Goal: Task Accomplishment & Management: Use online tool/utility

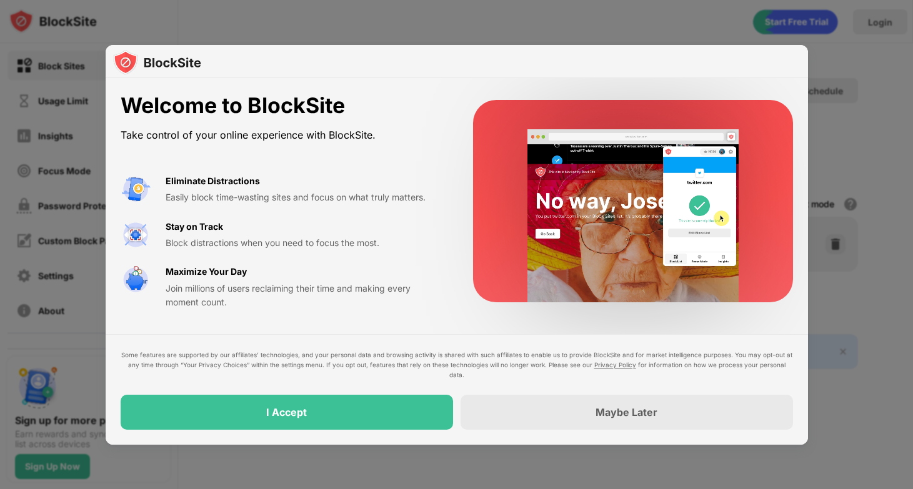
click at [404, 407] on div "I Accept" at bounding box center [287, 412] width 332 height 35
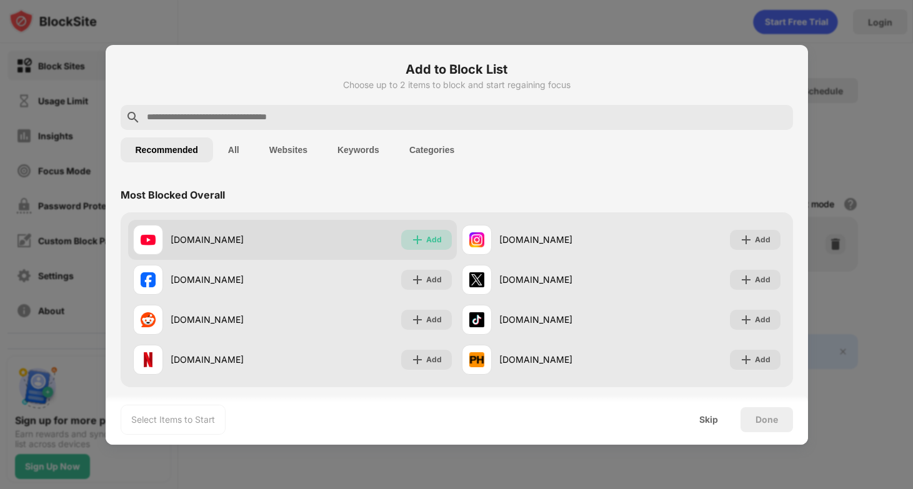
click at [418, 234] on img at bounding box center [417, 240] width 12 height 12
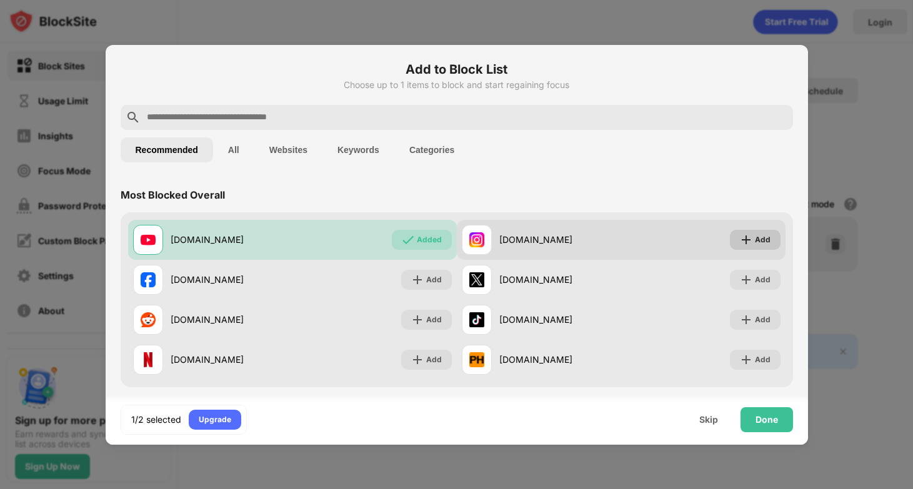
click at [752, 246] on div "Add" at bounding box center [755, 240] width 51 height 20
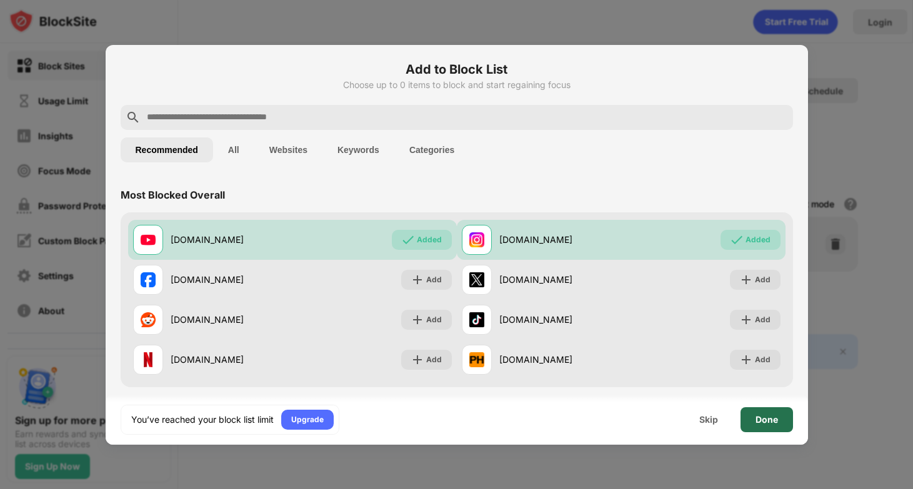
click at [755, 413] on div "Done" at bounding box center [766, 419] width 52 height 25
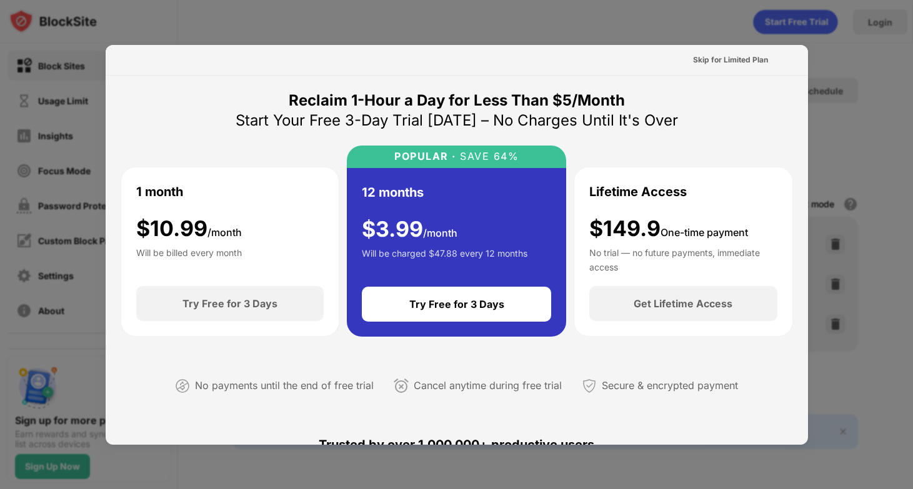
scroll to position [62, 0]
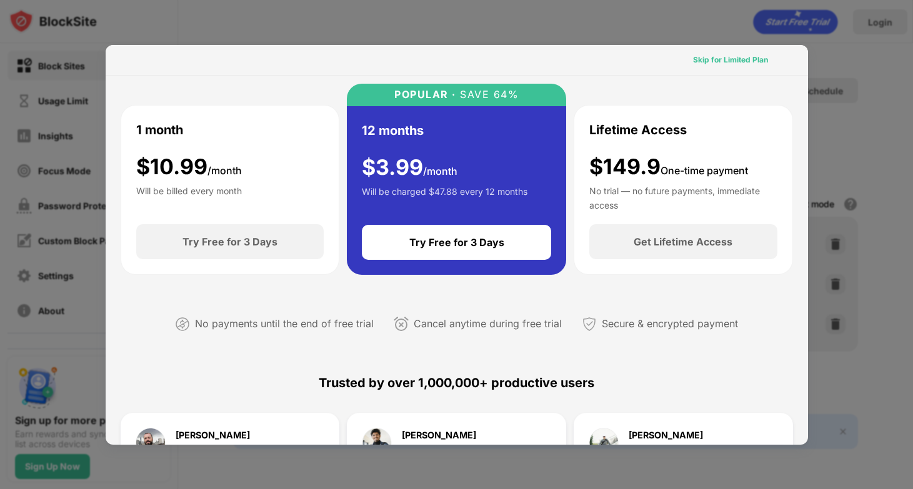
click at [716, 58] on div "Skip for Limited Plan" at bounding box center [730, 60] width 75 height 12
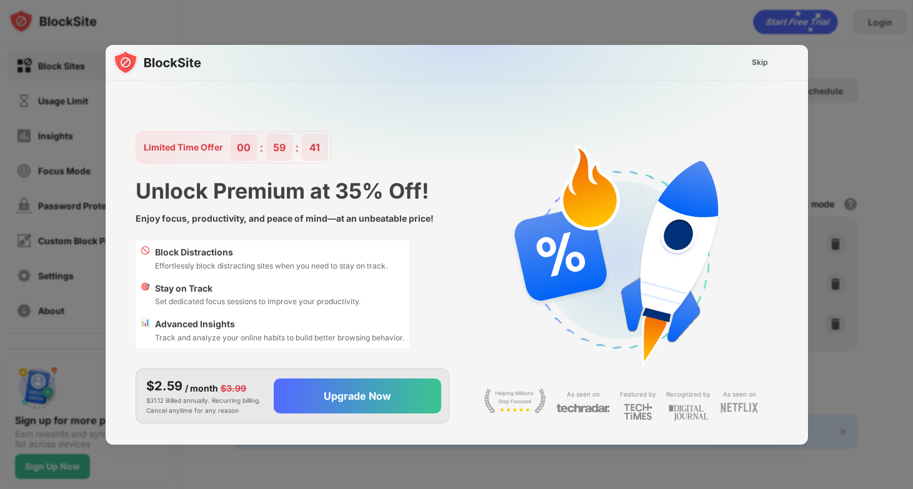
scroll to position [0, 0]
click at [760, 59] on div "Skip" at bounding box center [760, 62] width 16 height 12
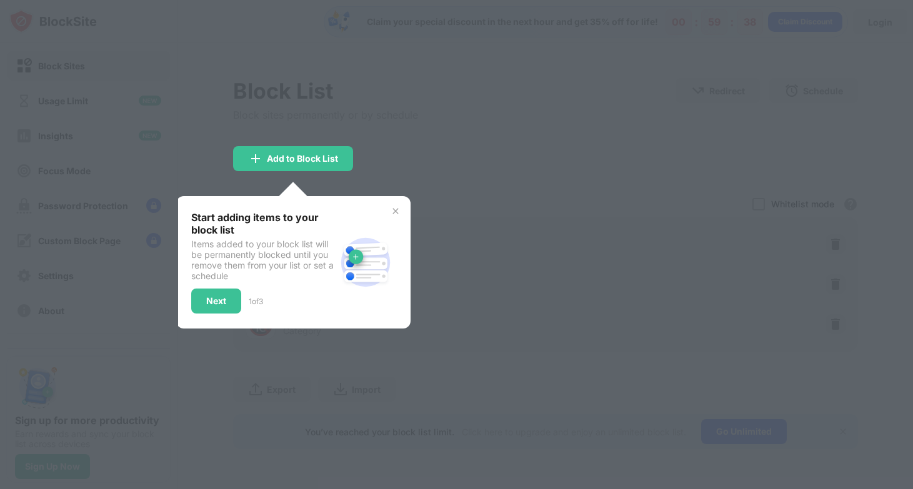
click at [386, 202] on div "Start adding items to your block list Items added to your block list will be pe…" at bounding box center [293, 262] width 234 height 132
click at [404, 202] on div "Start adding items to your block list Items added to your block list will be pe…" at bounding box center [293, 262] width 234 height 132
click at [393, 204] on div "Start adding items to your block list Items added to your block list will be pe…" at bounding box center [293, 262] width 234 height 132
click at [225, 294] on div "Next" at bounding box center [216, 301] width 50 height 25
click at [225, 294] on div at bounding box center [456, 244] width 913 height 489
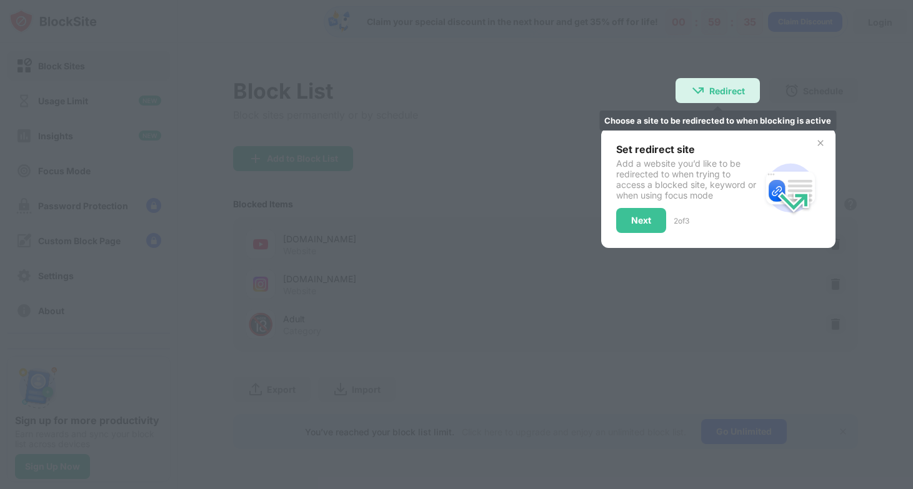
click at [693, 87] on img at bounding box center [697, 90] width 15 height 15
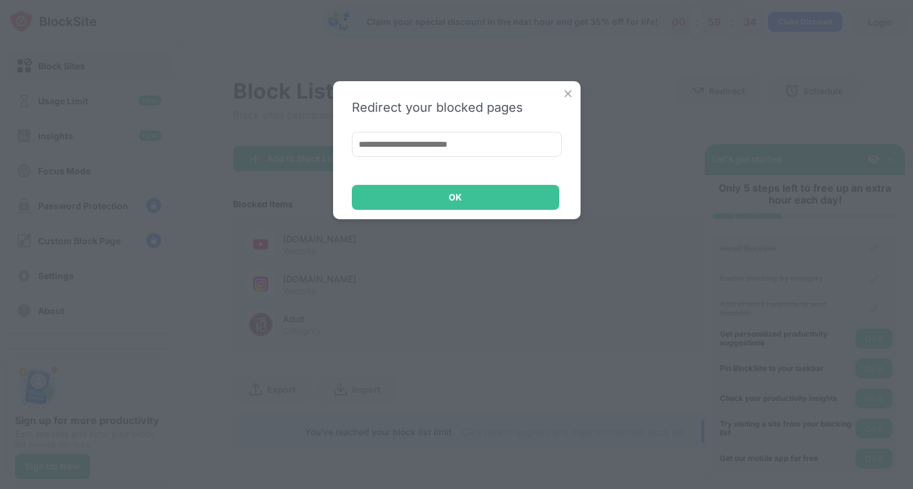
click at [579, 149] on div "Redirect your blocked pages OK" at bounding box center [456, 150] width 247 height 138
click at [567, 86] on div "Redirect your blocked pages OK" at bounding box center [456, 150] width 247 height 138
click at [567, 89] on img at bounding box center [568, 93] width 12 height 12
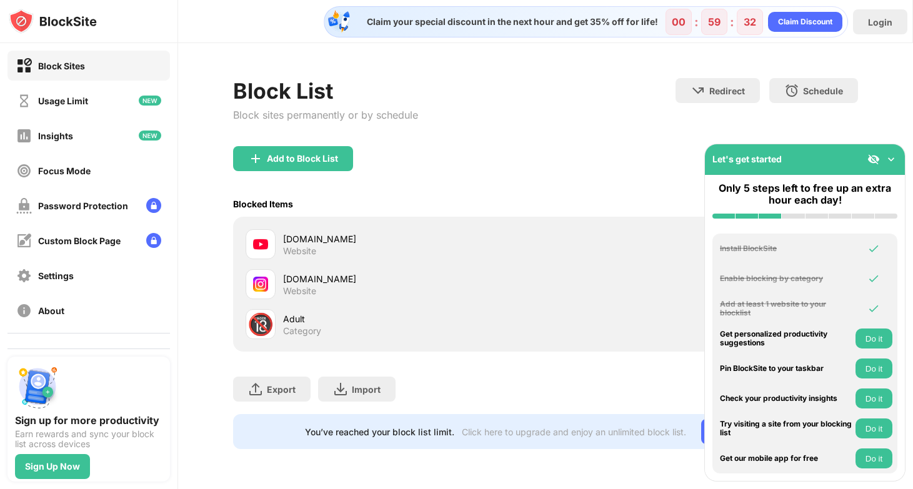
click at [890, 157] on img at bounding box center [891, 159] width 12 height 12
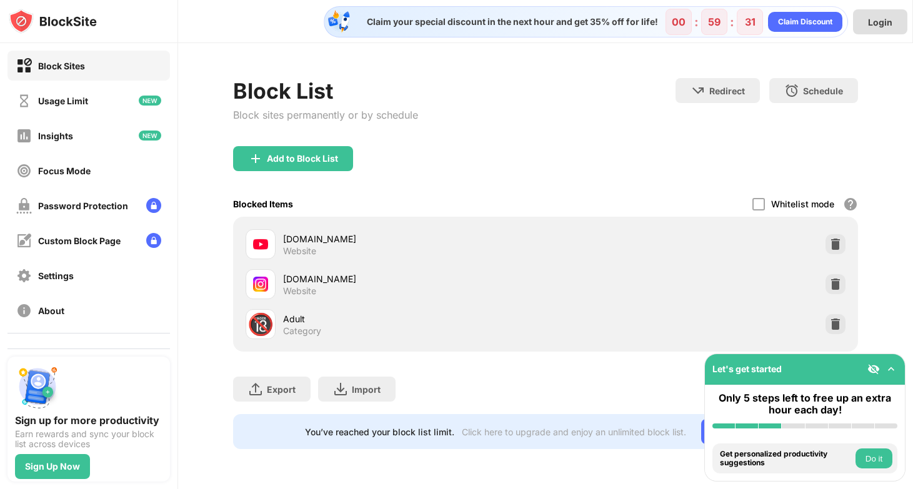
click at [876, 25] on div "Login" at bounding box center [880, 22] width 24 height 11
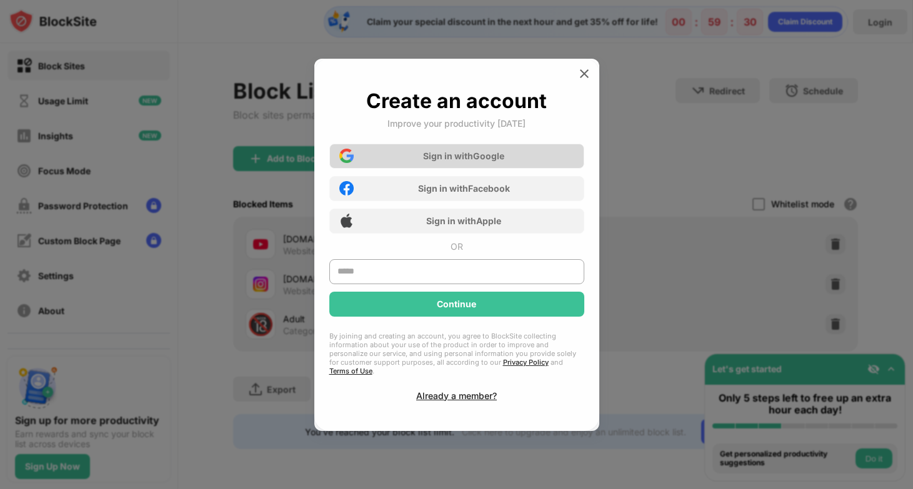
click at [446, 159] on div "Sign in with Google" at bounding box center [463, 156] width 81 height 11
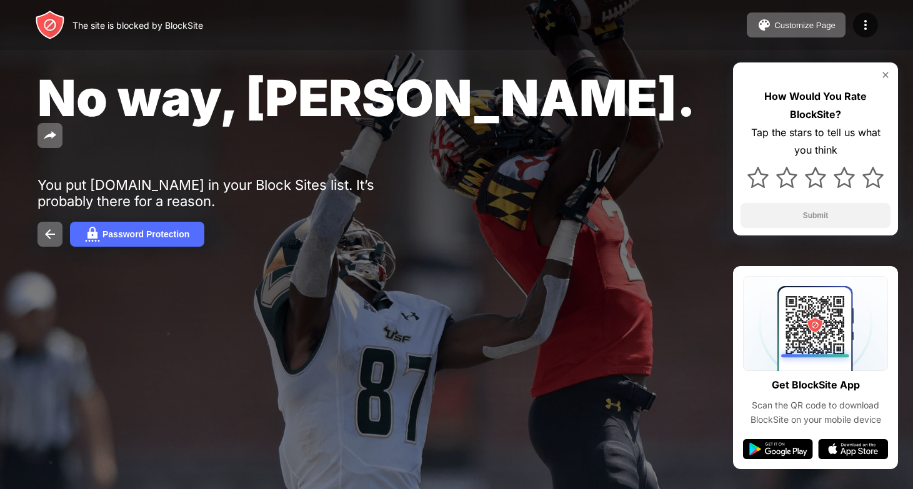
click at [886, 72] on img at bounding box center [885, 75] width 10 height 10
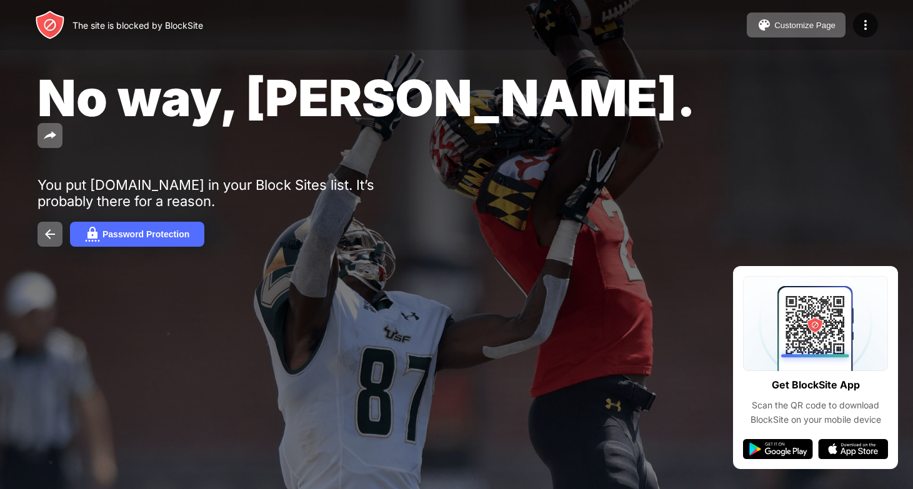
click at [866, 254] on div "No way, Jose. You put instagram.com in your Block Sites list. It’s probably the…" at bounding box center [456, 157] width 913 height 314
click at [824, 9] on div "The site is blocked by BlockSite Customize Page Edit Block List Redirect Custom…" at bounding box center [456, 25] width 913 height 50
click at [826, 27] on div "Customize Page" at bounding box center [804, 25] width 61 height 9
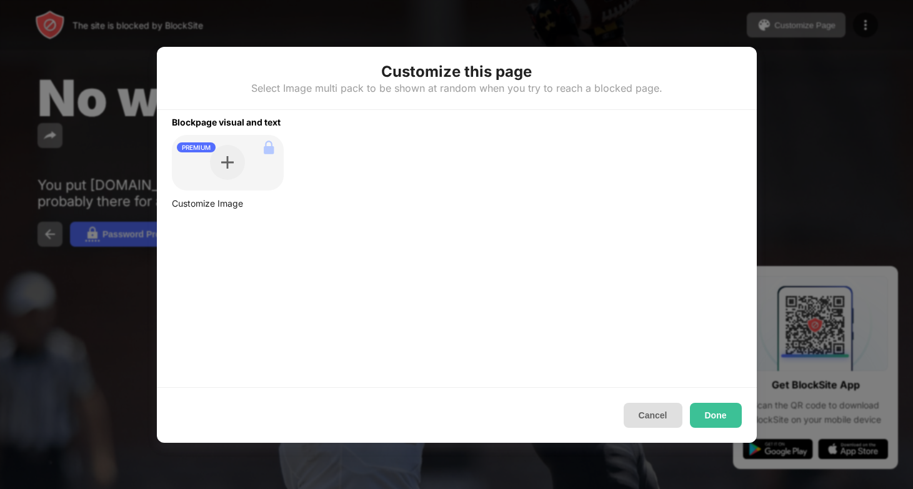
click at [640, 424] on button "Cancel" at bounding box center [653, 415] width 59 height 25
